Goal: Information Seeking & Learning: Learn about a topic

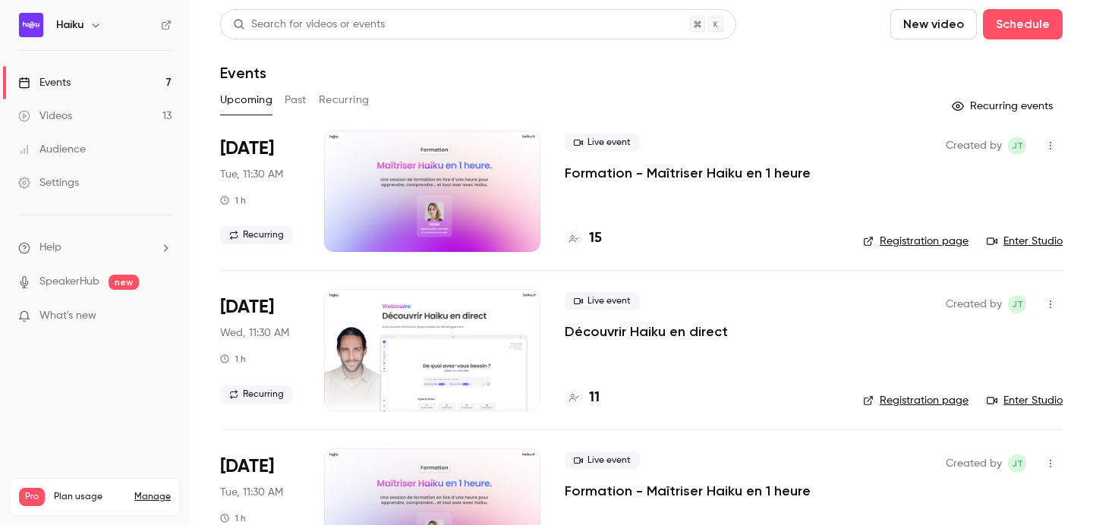
click at [287, 90] on button "Past" at bounding box center [296, 100] width 22 height 24
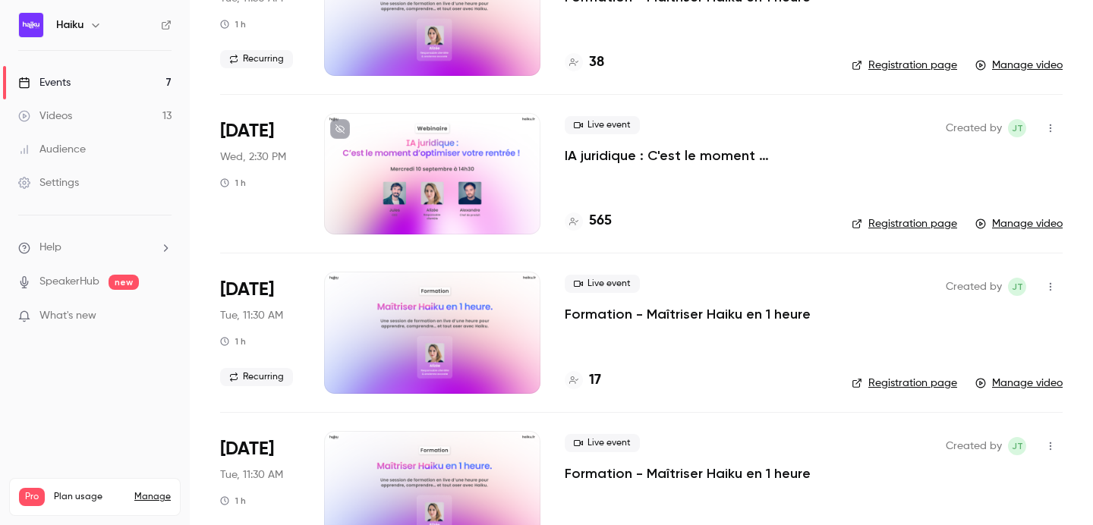
scroll to position [971, 0]
click at [581, 156] on p "IA juridique : C'est le moment d'optimiser votre rentrée !" at bounding box center [696, 155] width 263 height 18
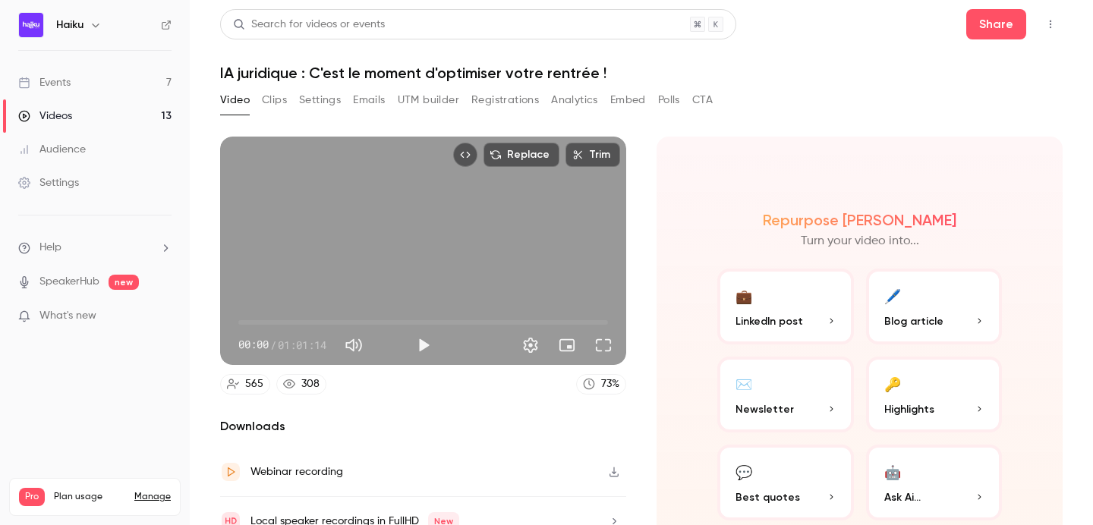
click at [582, 94] on button "Analytics" at bounding box center [574, 100] width 47 height 24
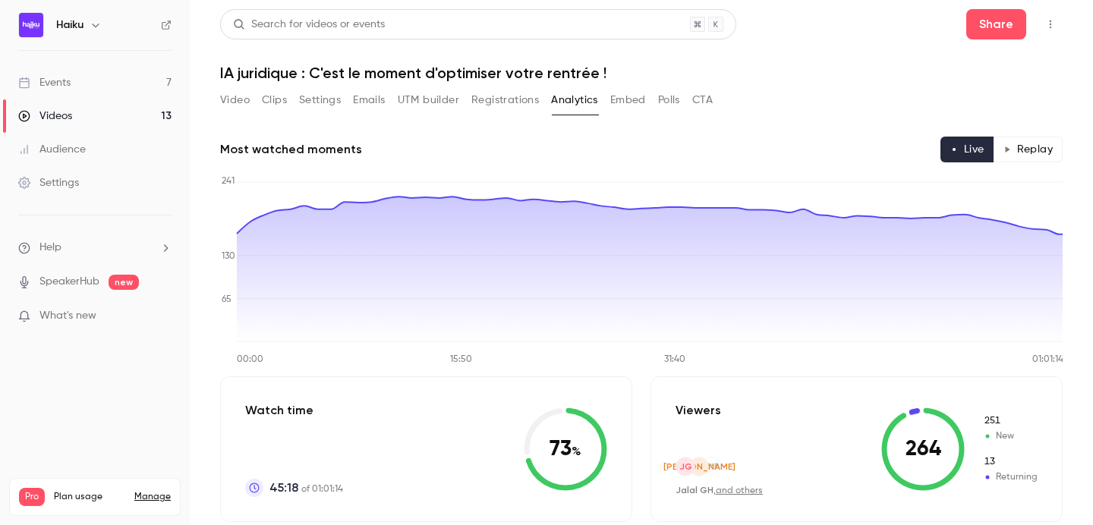
click at [664, 439] on div "Viewers [PERSON_NAME] GH , and others 264 251 New 13 Returning" at bounding box center [856, 449] width 412 height 146
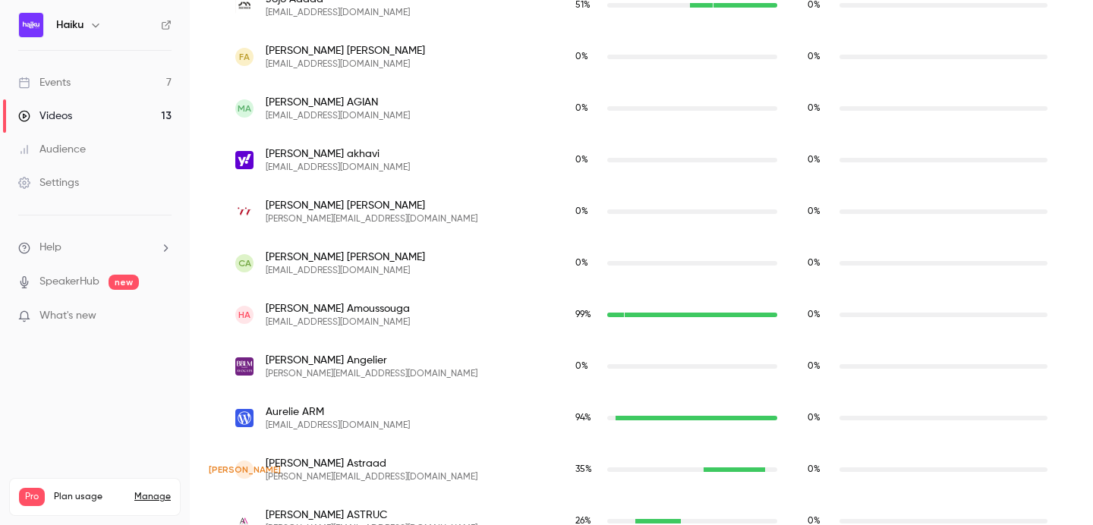
scroll to position [1147, 0]
